Goal: Navigation & Orientation: Find specific page/section

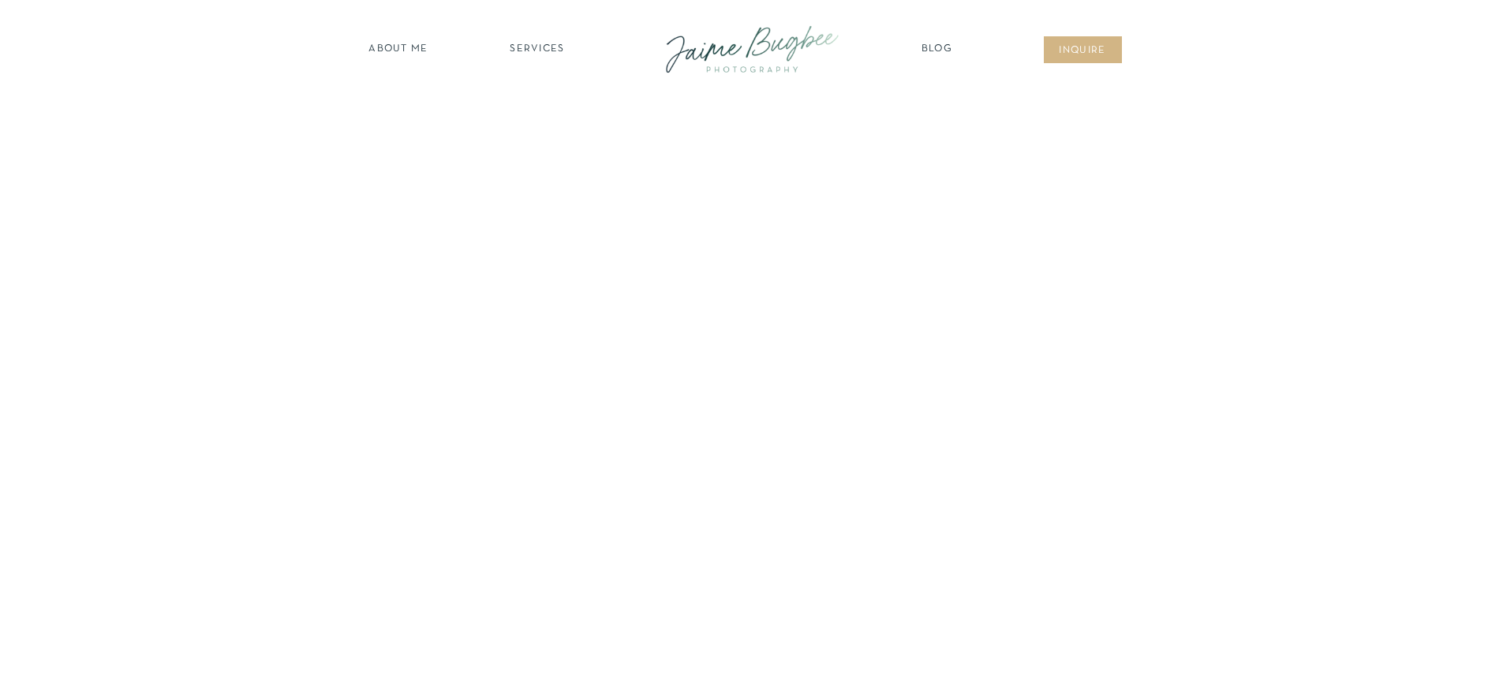
click at [529, 50] on nav "SERVICES" at bounding box center [537, 50] width 89 height 16
click at [538, 181] on nav "FOR PHOTOGS" at bounding box center [537, 183] width 121 height 15
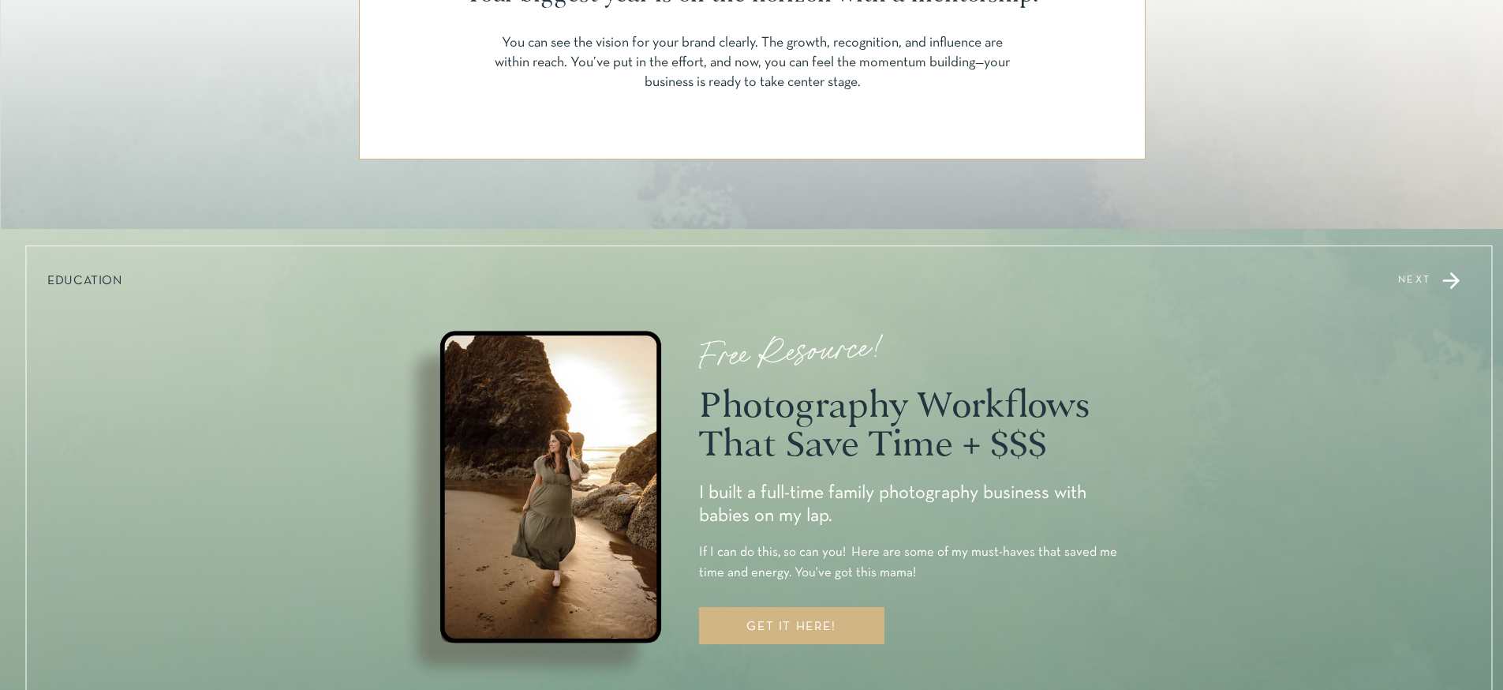
scroll to position [1247, 0]
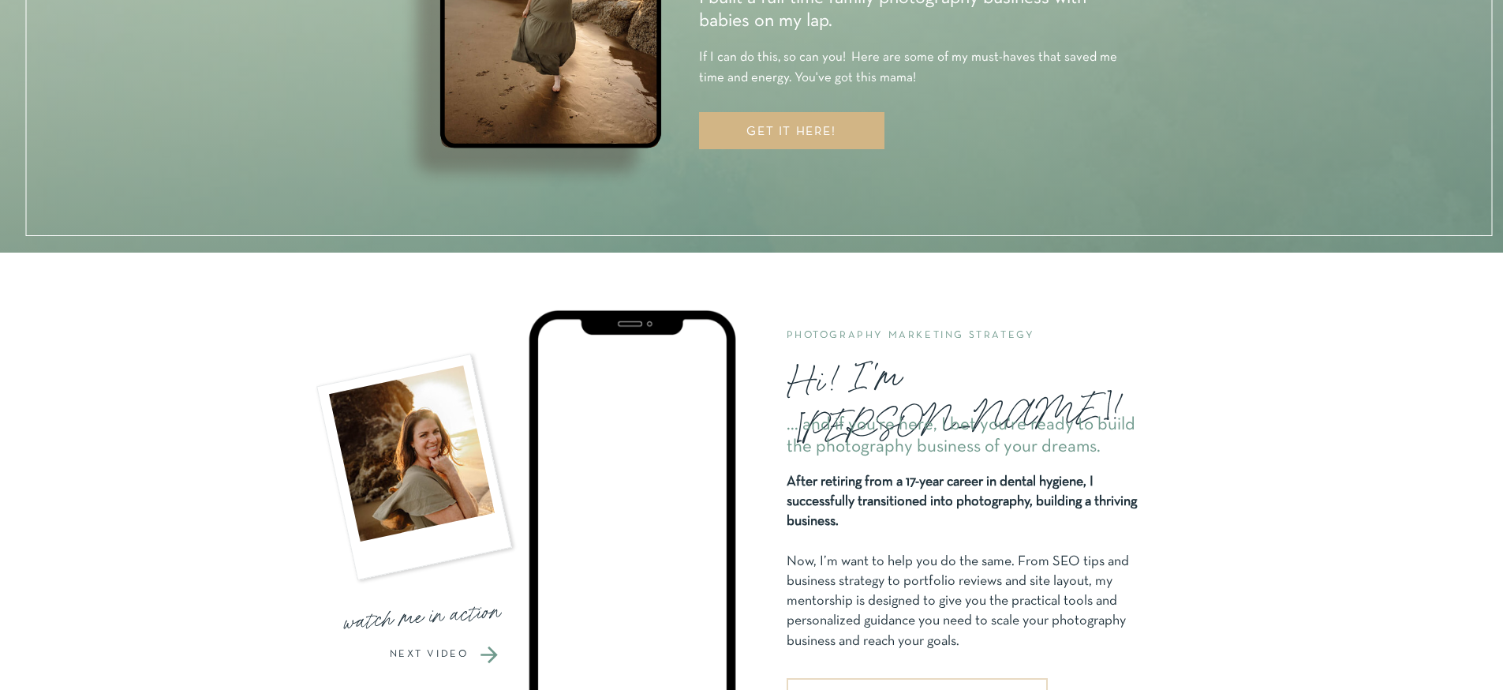
click at [793, 133] on div "GET IT HERE!" at bounding box center [791, 133] width 149 height 16
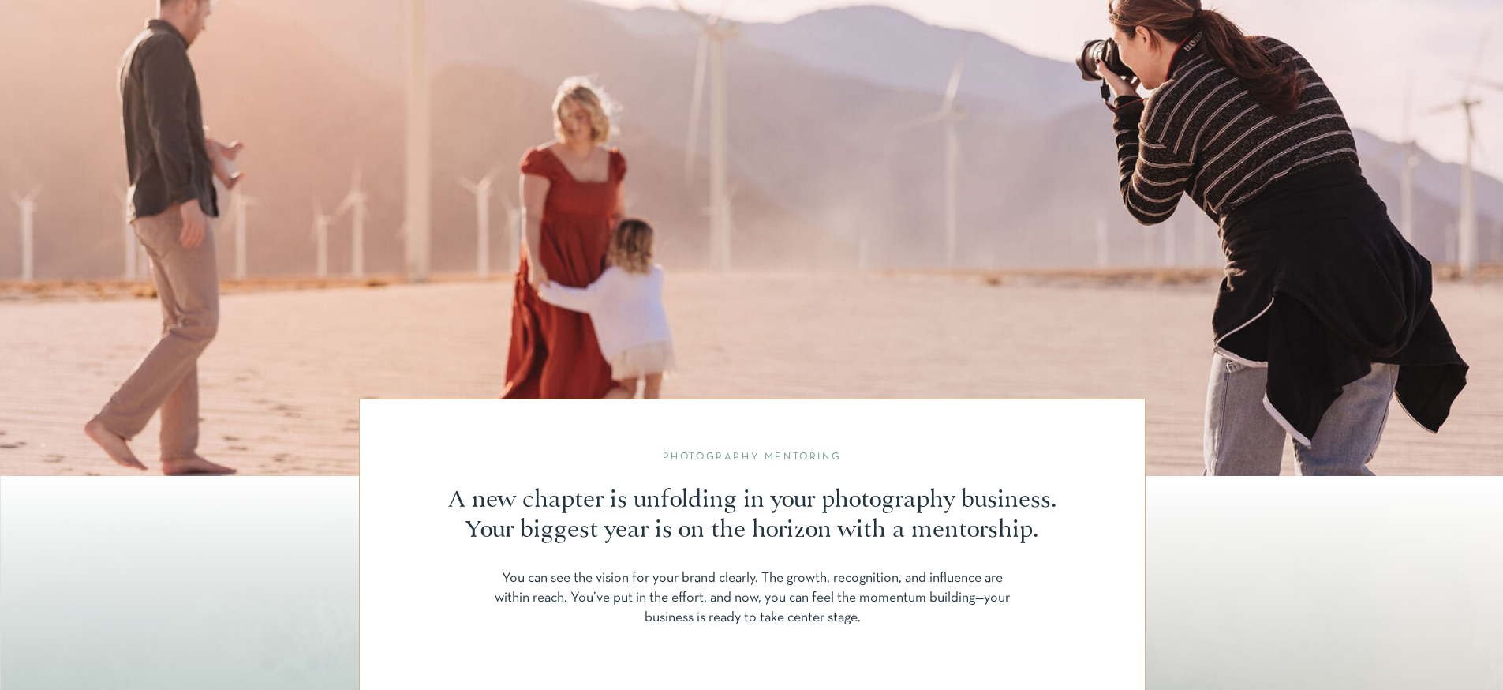
scroll to position [0, 0]
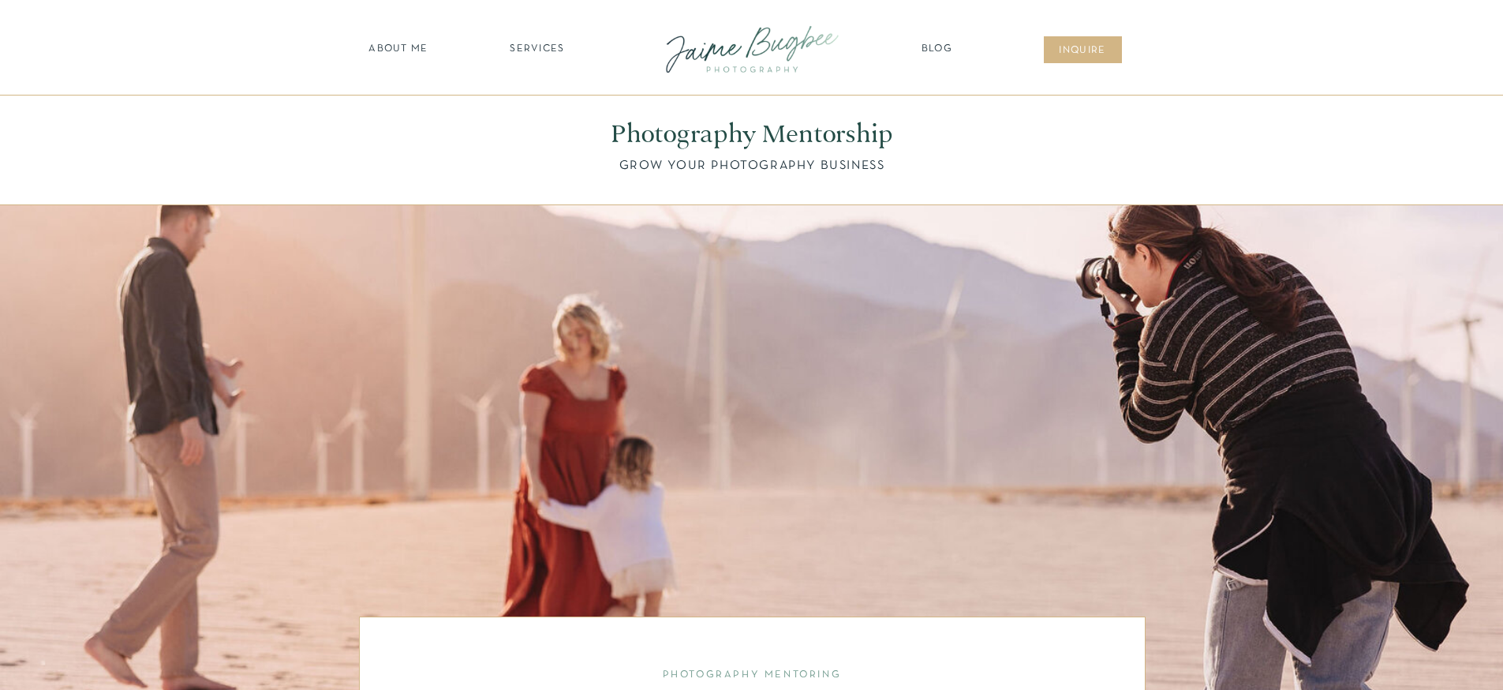
click at [533, 44] on nav "SERVICES" at bounding box center [537, 50] width 89 height 16
click at [538, 157] on nav "BUSINESSES" at bounding box center [537, 158] width 121 height 15
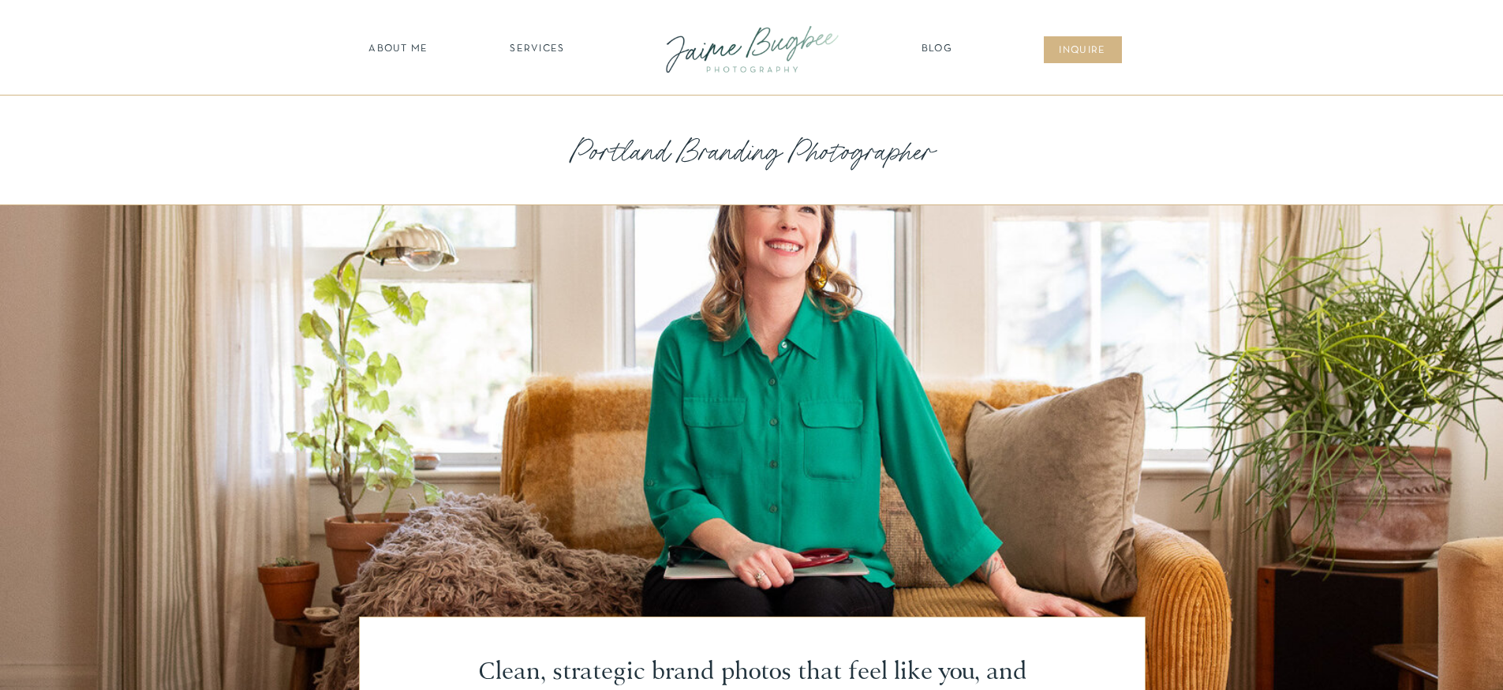
click at [529, 50] on nav "SERVICES" at bounding box center [537, 50] width 89 height 16
click at [533, 183] on nav "FOR PHOTOGS" at bounding box center [537, 183] width 121 height 15
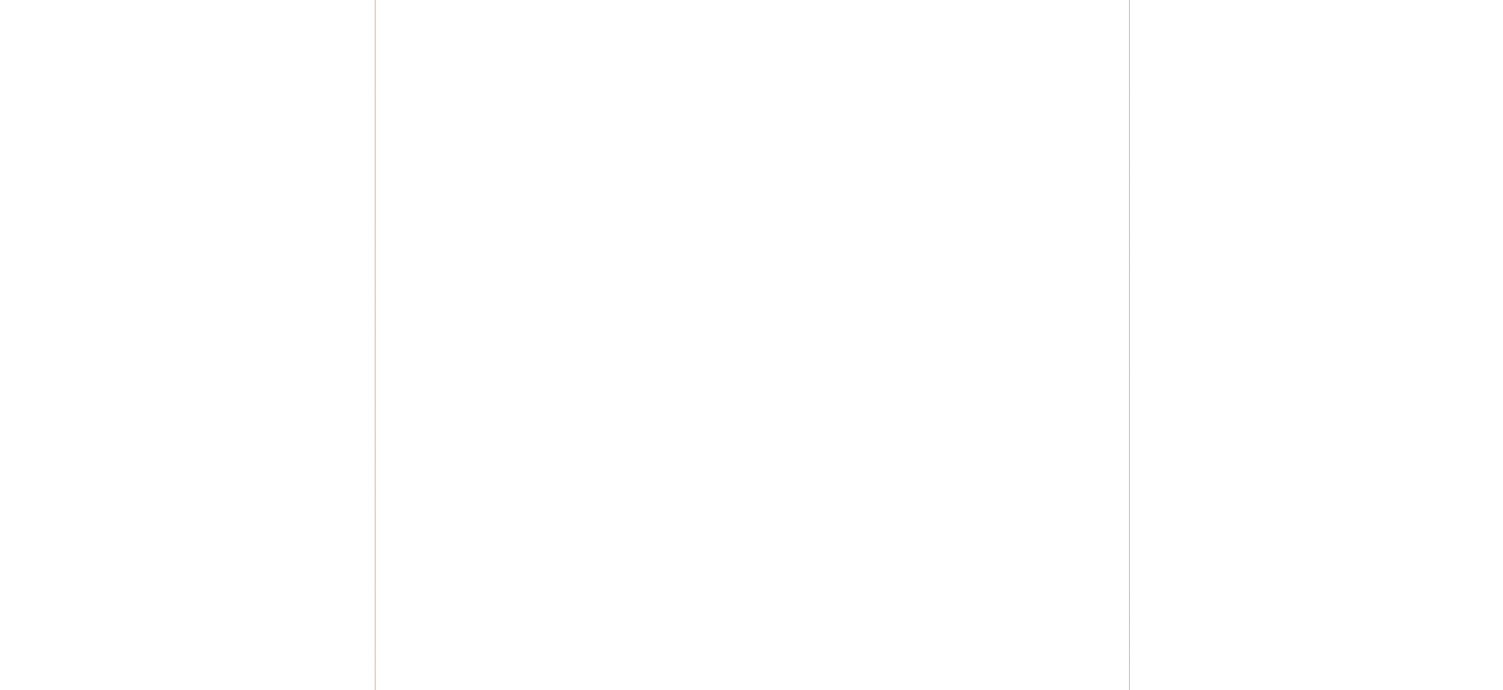
scroll to position [4150, 0]
